Goal: Find specific page/section: Find specific page/section

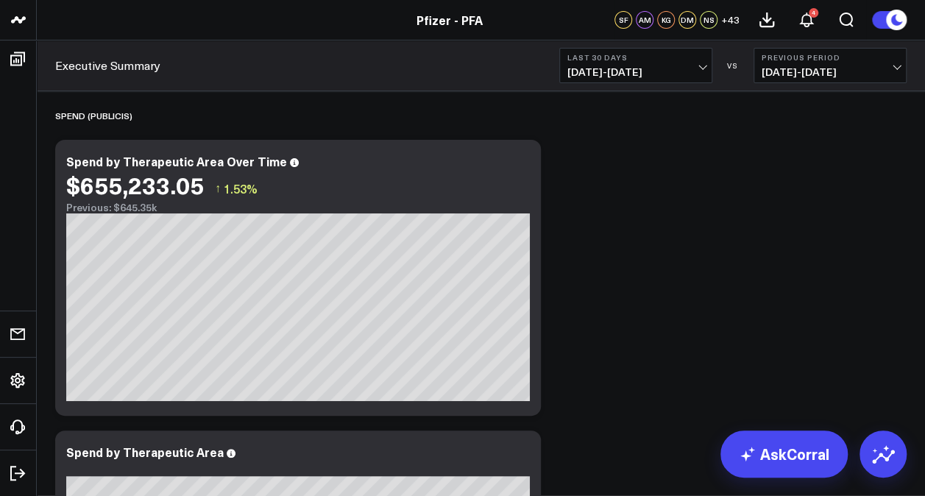
click at [903, 63] on button "Previous Period 06/15/25 - 07/14/25" at bounding box center [830, 65] width 153 height 35
click at [838, 181] on link "No Comparison" at bounding box center [831, 183] width 152 height 28
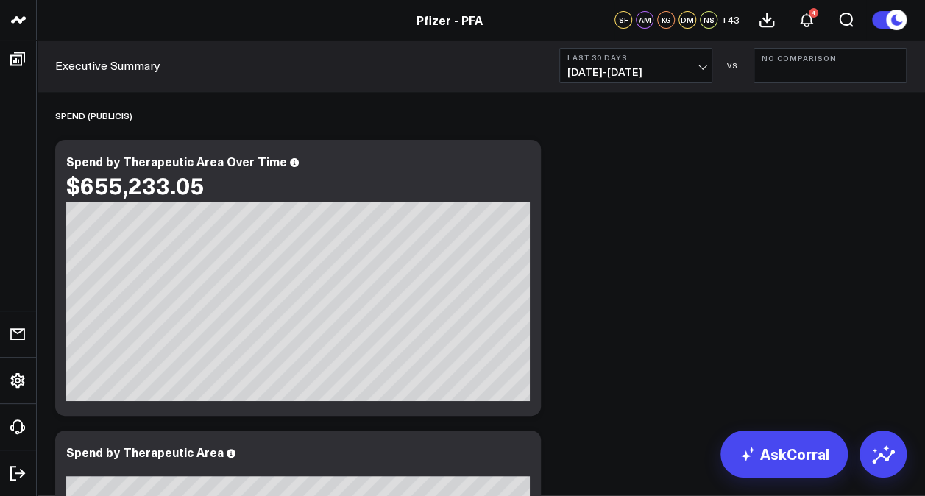
click at [700, 71] on span "07/15/25 - 08/13/25" at bounding box center [636, 72] width 137 height 12
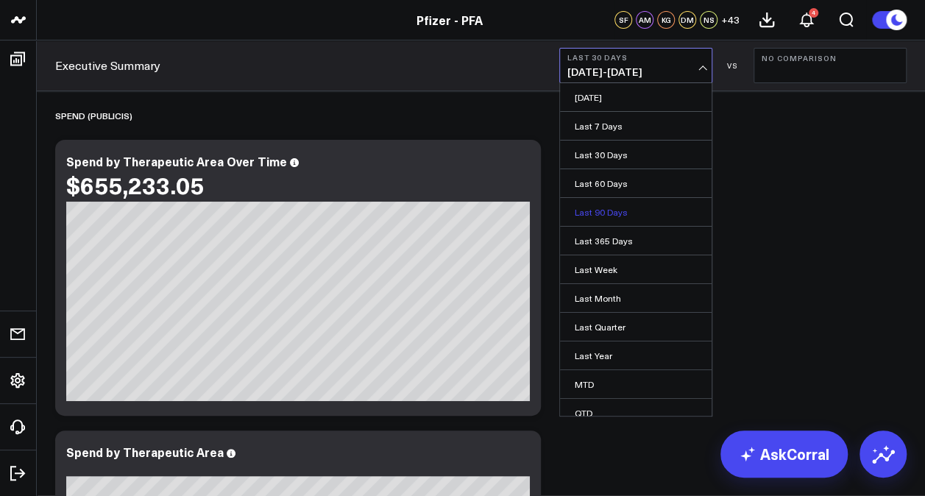
click at [595, 209] on link "Last 90 Days" at bounding box center [636, 212] width 152 height 28
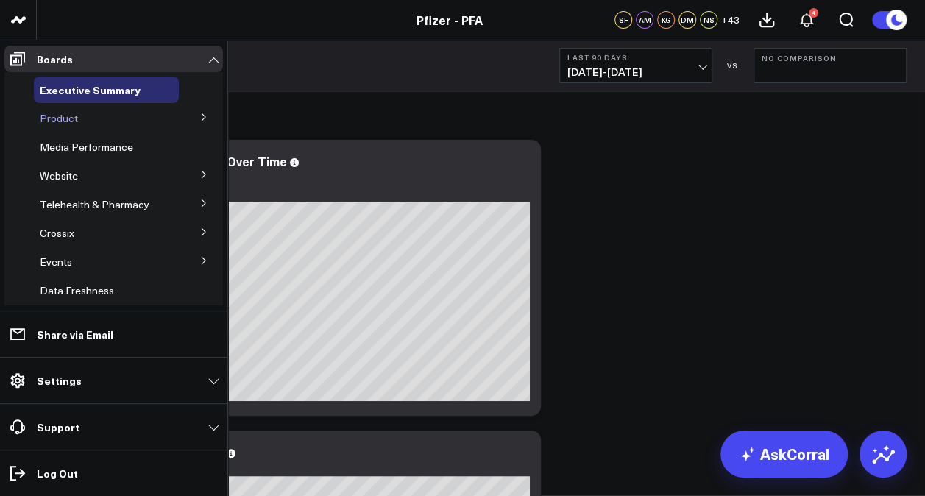
click at [70, 116] on span "Product" at bounding box center [59, 118] width 38 height 14
click at [202, 116] on icon at bounding box center [204, 116] width 4 height 7
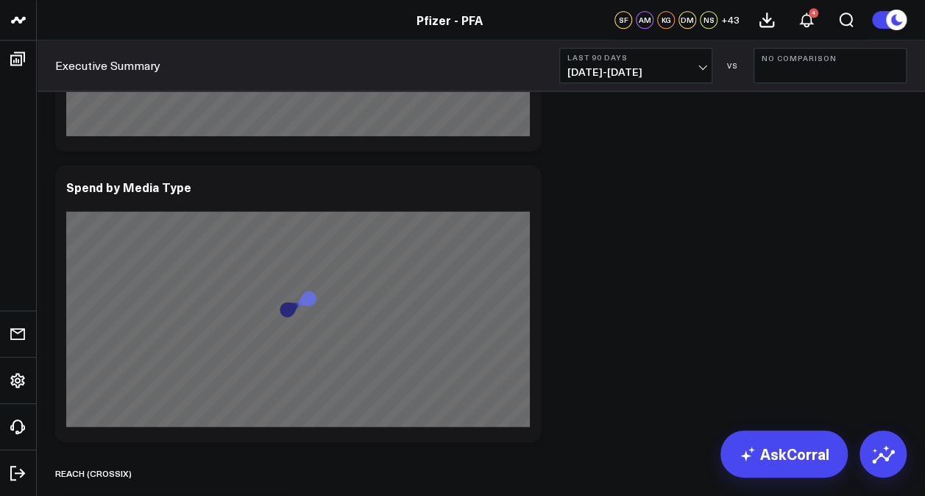
scroll to position [863, 0]
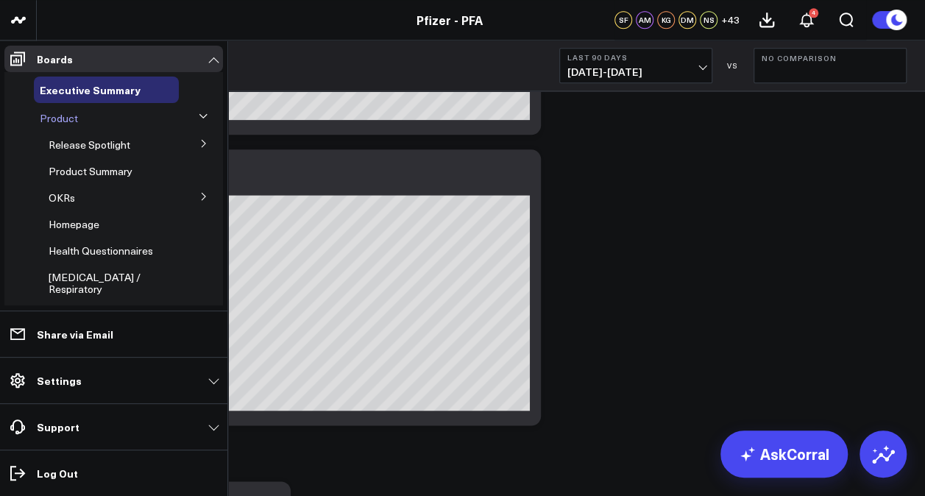
click at [74, 126] on div "Product" at bounding box center [106, 118] width 145 height 27
click at [69, 121] on span "Product" at bounding box center [59, 118] width 38 height 14
click at [83, 147] on span "Release Spotlight" at bounding box center [90, 145] width 82 height 14
click at [202, 146] on icon at bounding box center [204, 143] width 4 height 7
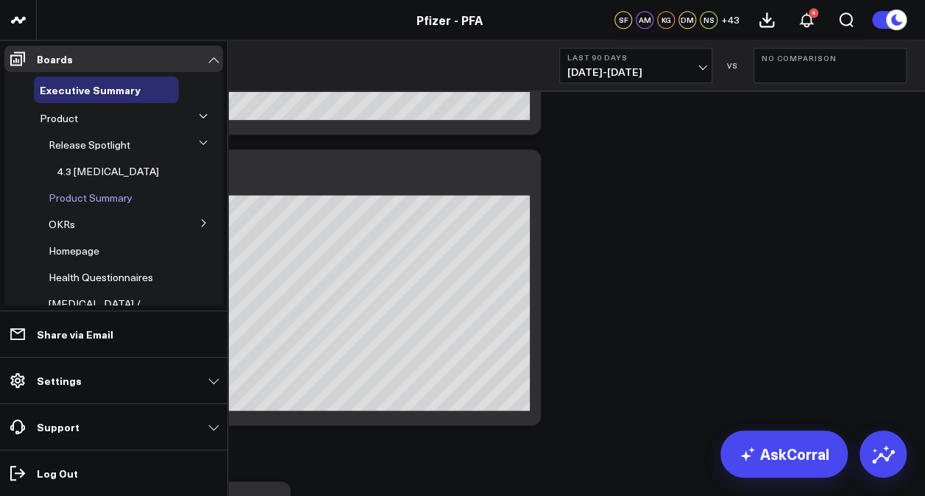
click at [107, 203] on span "Product Summary" at bounding box center [91, 198] width 84 height 14
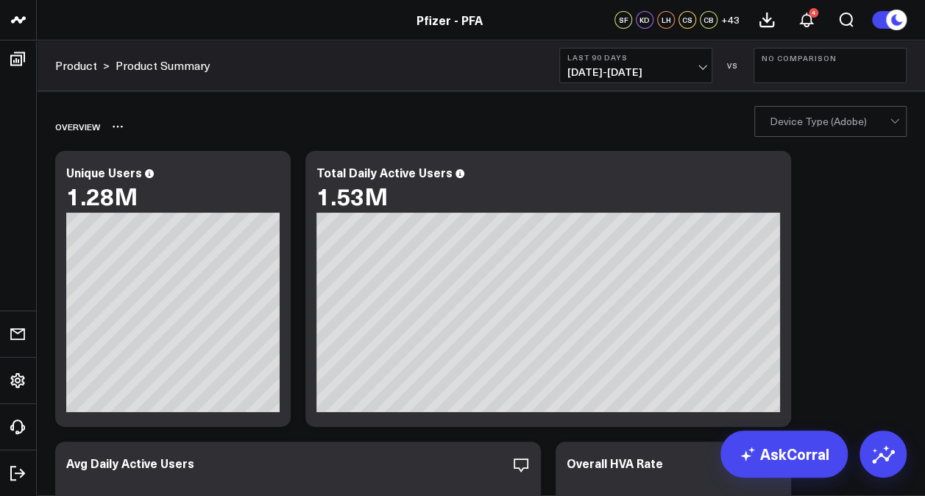
click at [866, 138] on div "Overview" at bounding box center [481, 127] width 852 height 34
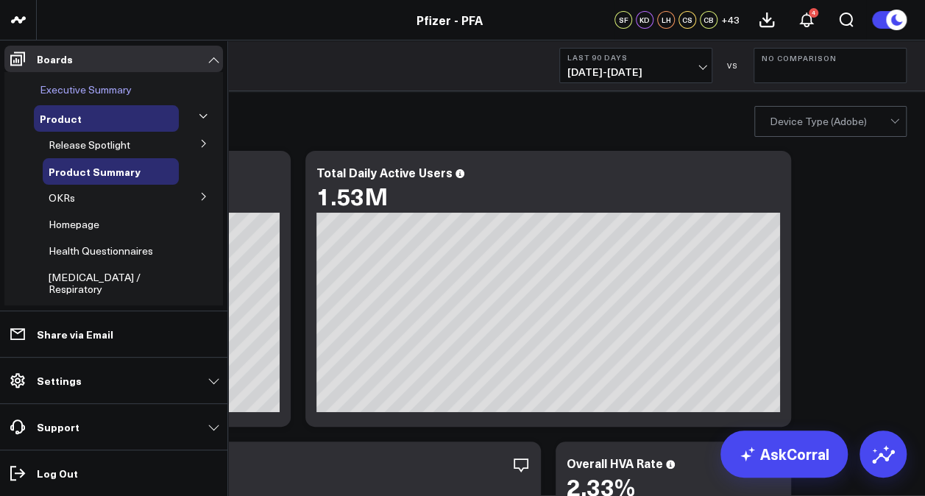
click at [86, 88] on span "Executive Summary" at bounding box center [86, 89] width 92 height 14
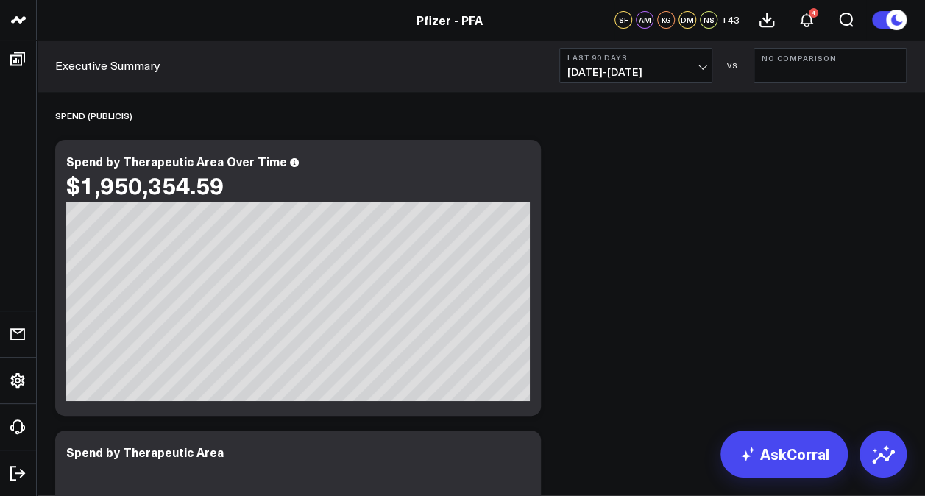
click at [700, 77] on span "05/16/25 - 08/13/25" at bounding box center [636, 72] width 137 height 12
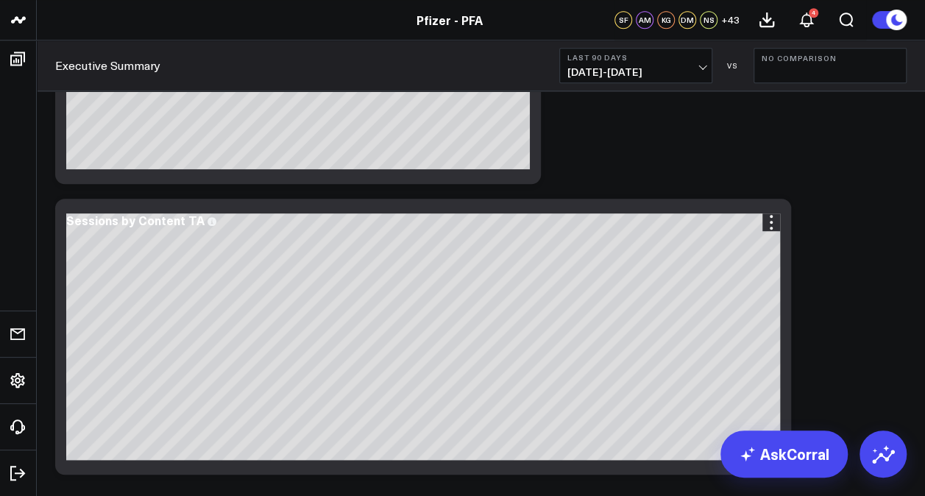
scroll to position [3221, 0]
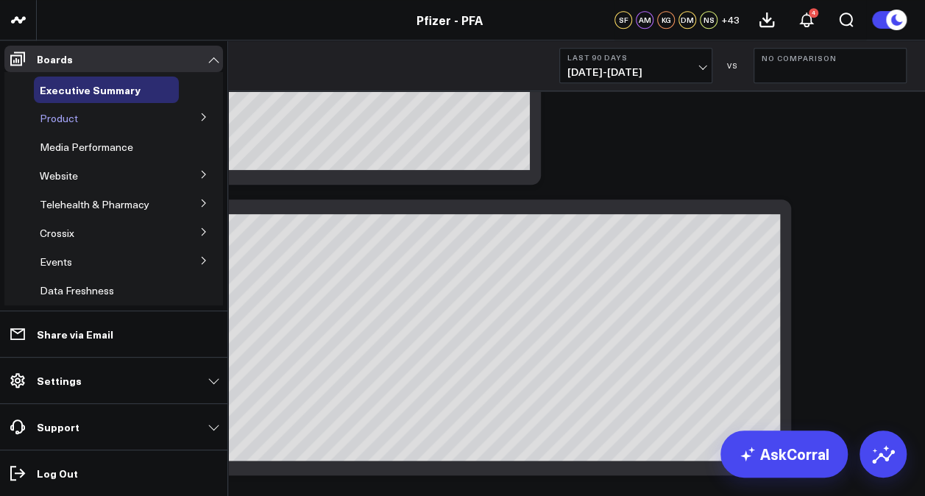
click at [73, 117] on span "Product" at bounding box center [59, 118] width 38 height 14
click at [199, 116] on icon at bounding box center [203, 117] width 9 height 9
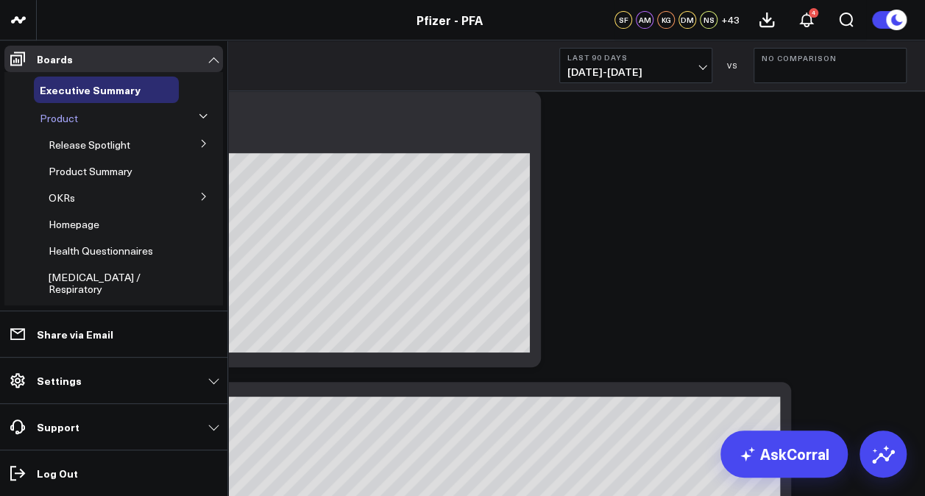
scroll to position [3034, 0]
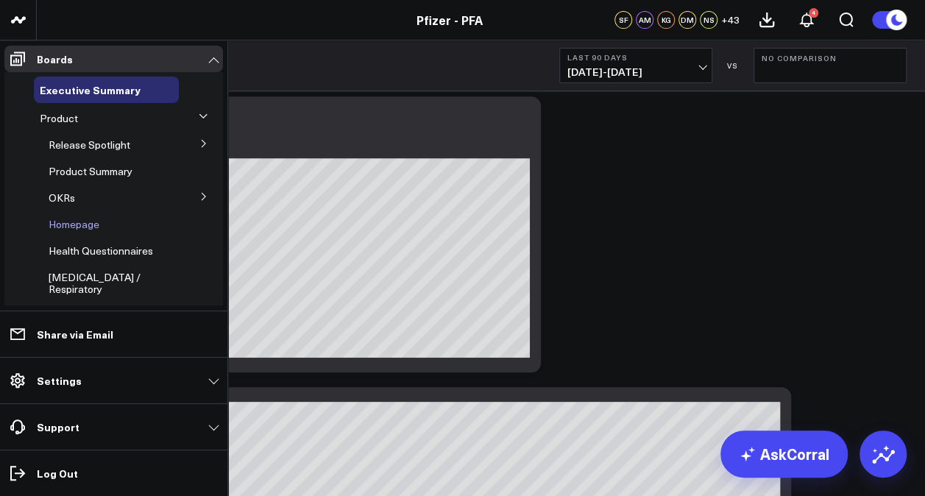
click at [81, 225] on span "Homepage" at bounding box center [74, 224] width 51 height 14
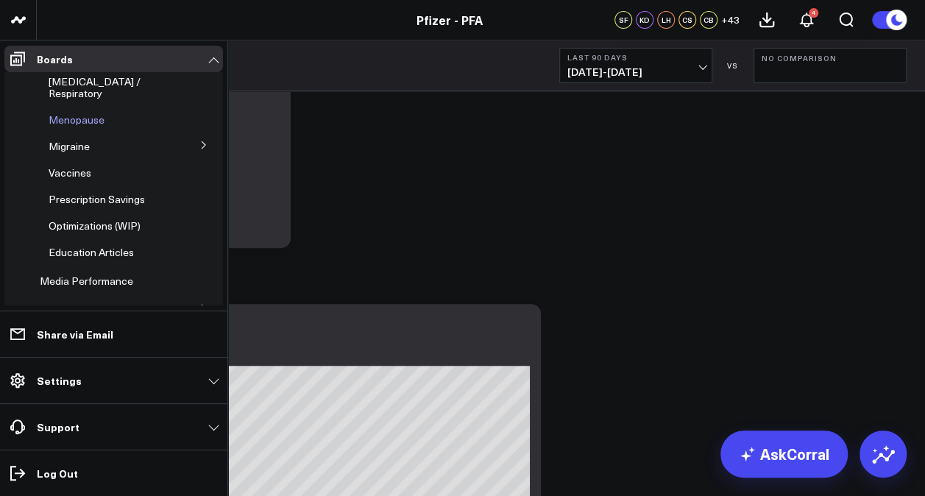
scroll to position [197, 0]
click at [66, 165] on span "Vaccines" at bounding box center [70, 172] width 43 height 14
